Goal: Information Seeking & Learning: Learn about a topic

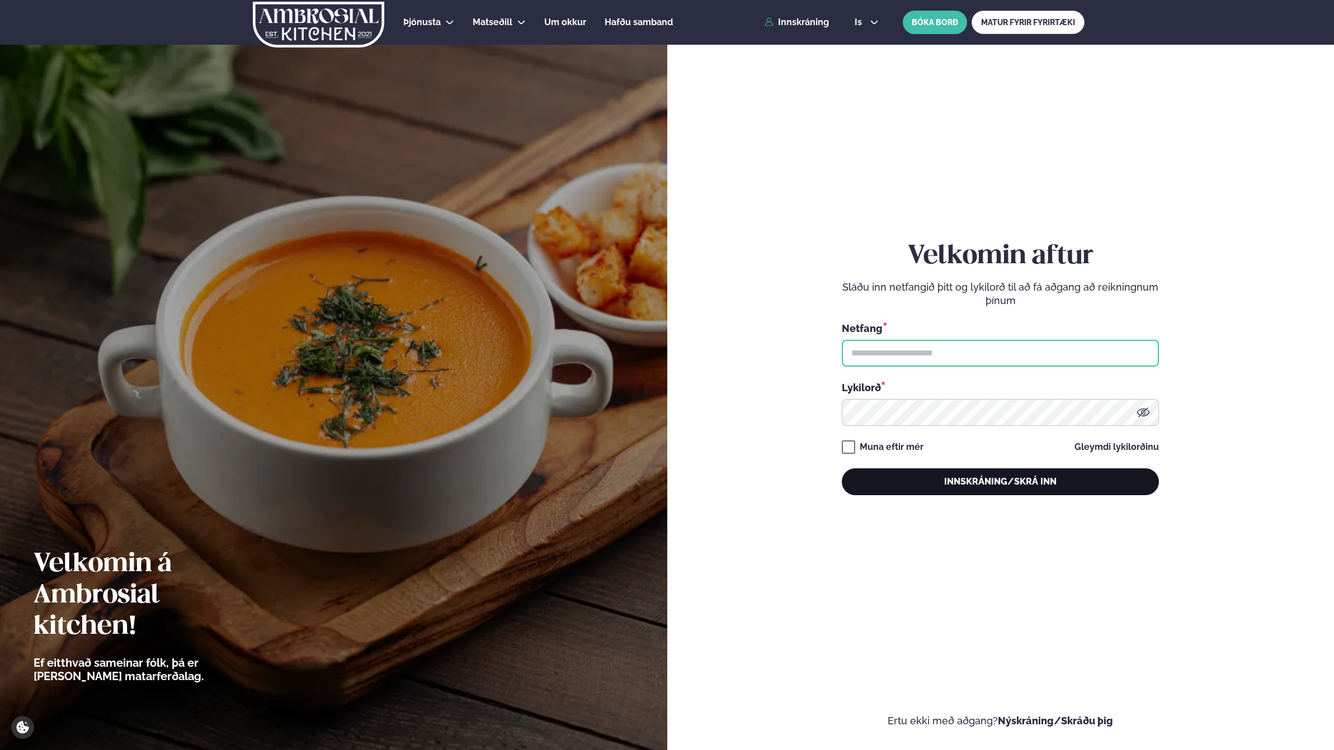
type input "**********"
click at [982, 481] on button "Innskráning/Skrá inn" at bounding box center [1000, 482] width 317 height 27
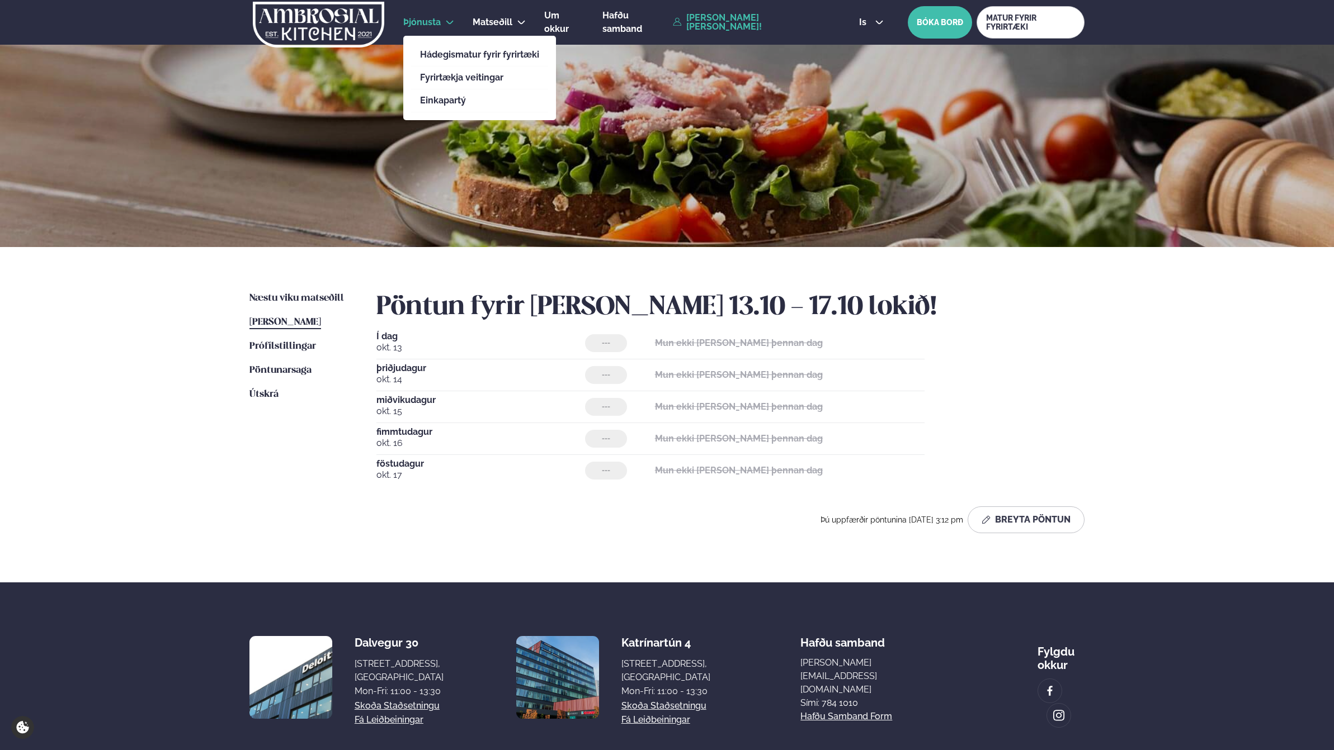
click at [449, 18] on icon at bounding box center [449, 22] width 9 height 9
click at [453, 60] on li "Hádegismatur fyrir fyrirtæki" at bounding box center [479, 55] width 137 height 23
click at [462, 55] on link "Hádegismatur fyrir fyrirtæki" at bounding box center [479, 54] width 119 height 9
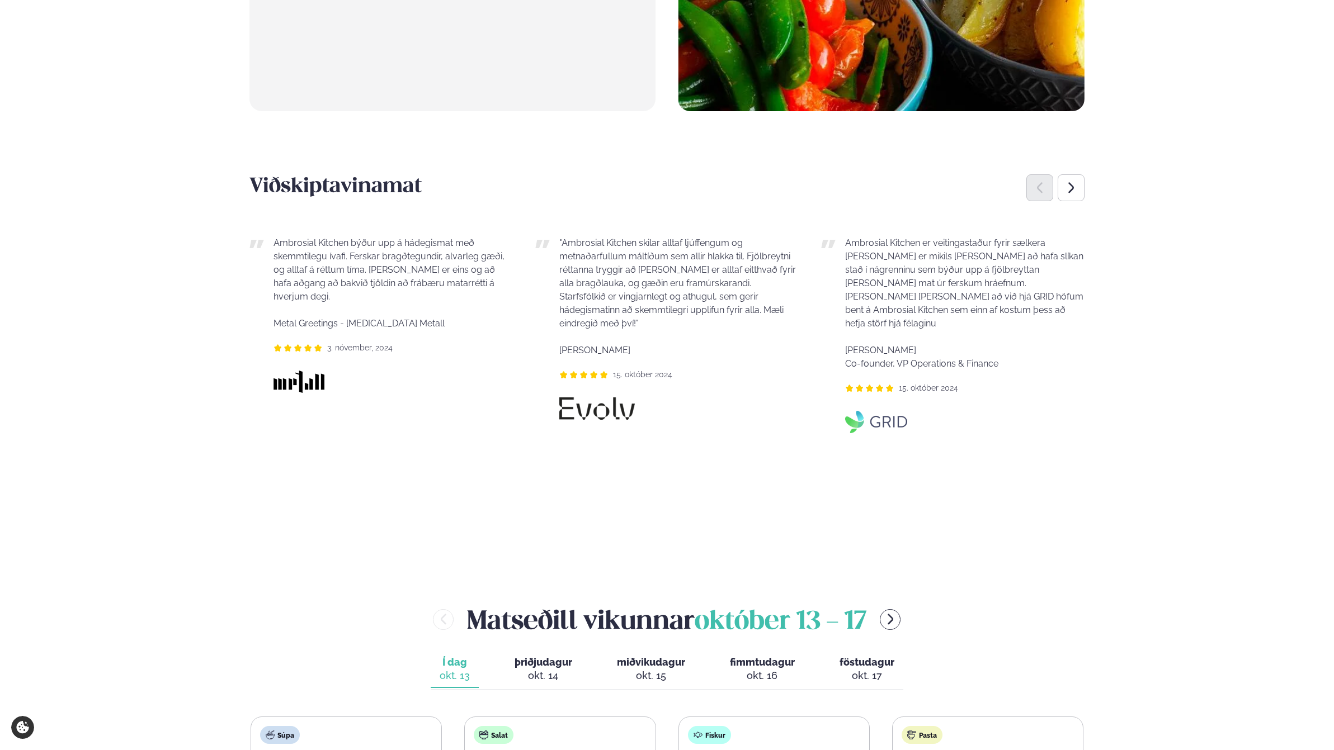
scroll to position [979, 0]
